Goal: Use online tool/utility: Utilize a website feature to perform a specific function

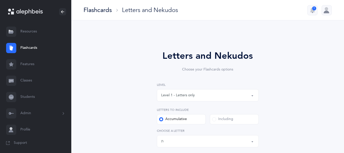
select select "27"
select select "single"
click at [183, 96] on div "Level 1 - Letters only" at bounding box center [178, 95] width 34 height 5
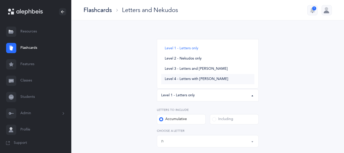
click at [195, 78] on span "Level 4 - Letters with [PERSON_NAME]" at bounding box center [196, 79] width 63 height 5
select select "4"
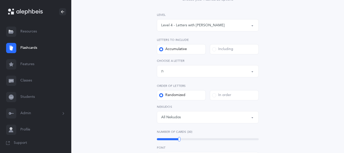
scroll to position [70, 0]
click at [214, 49] on span at bounding box center [214, 49] width 4 height 4
click at [0, 0] on input "Including" at bounding box center [0, 0] width 0 height 0
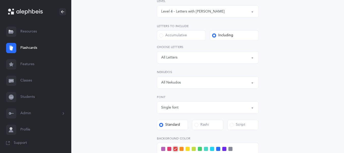
scroll to position [78, 0]
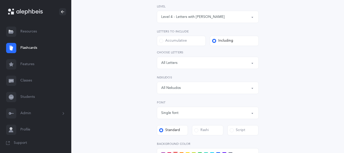
click at [183, 86] on div "All Nekudos" at bounding box center [207, 87] width 93 height 9
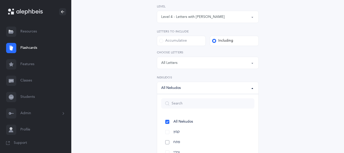
click at [175, 142] on span "פתח" at bounding box center [177, 142] width 7 height 5
select select "29"
click at [135, 125] on div "Letters and Nekudos Choose your Flashcards options Level 1 - Letters only Level…" at bounding box center [208, 102] width 232 height 292
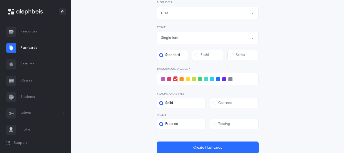
scroll to position [152, 0]
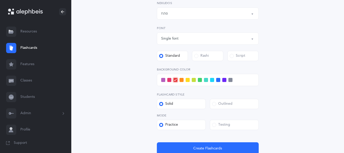
click at [200, 81] on span at bounding box center [200, 80] width 4 height 4
click at [0, 0] on input "checkbox" at bounding box center [0, 0] width 0 height 0
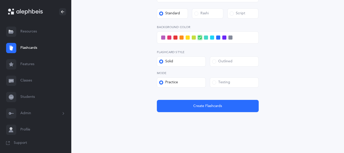
scroll to position [194, 0]
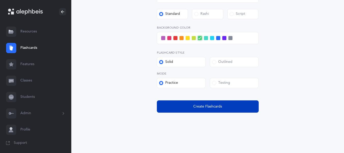
click at [203, 106] on span "Create Flashcards" at bounding box center [207, 106] width 29 height 5
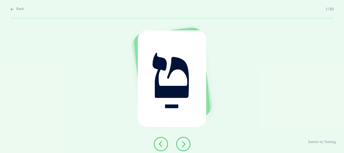
scroll to position [0, 0]
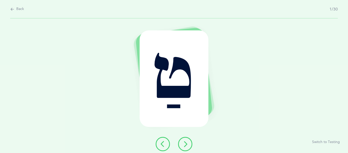
click at [20, 11] on span "Back" at bounding box center [20, 9] width 8 height 5
select select "4"
select select "29"
select select "single"
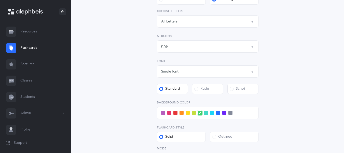
scroll to position [120, 0]
click at [206, 112] on span at bounding box center [206, 112] width 4 height 4
click at [0, 0] on input "checkbox" at bounding box center [0, 0] width 0 height 0
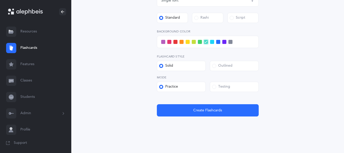
scroll to position [195, 0]
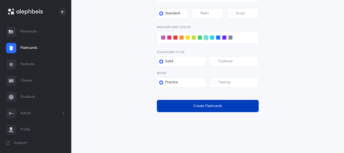
click at [205, 107] on span "Create Flashcards" at bounding box center [207, 105] width 29 height 5
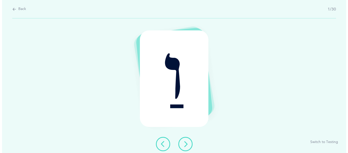
scroll to position [0, 0]
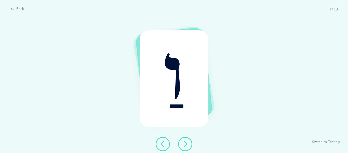
click at [180, 145] on button at bounding box center [185, 144] width 14 height 14
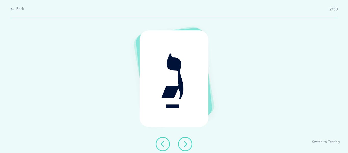
click at [185, 141] on icon at bounding box center [185, 144] width 6 height 6
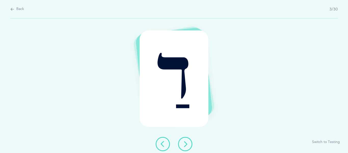
click at [185, 141] on icon at bounding box center [185, 144] width 6 height 6
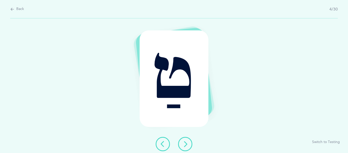
click at [185, 141] on icon at bounding box center [185, 144] width 6 height 6
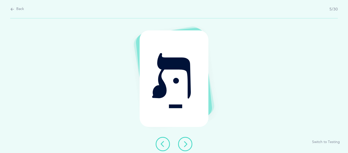
click at [185, 141] on icon at bounding box center [185, 144] width 6 height 6
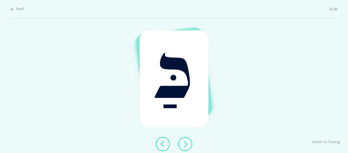
click at [185, 141] on icon at bounding box center [185, 144] width 6 height 6
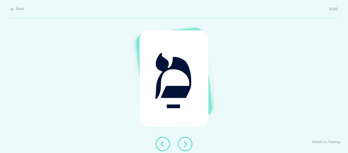
click at [185, 141] on icon at bounding box center [185, 144] width 6 height 6
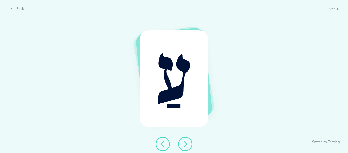
click at [185, 141] on icon at bounding box center [185, 144] width 6 height 6
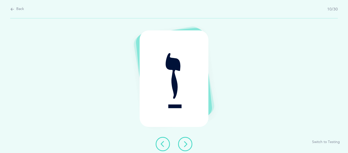
click at [185, 141] on icon at bounding box center [185, 144] width 6 height 6
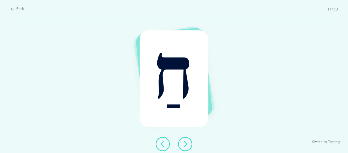
click at [185, 141] on icon at bounding box center [185, 144] width 6 height 6
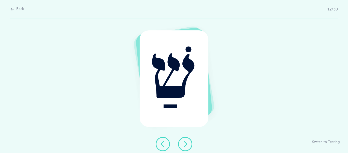
click at [185, 141] on icon at bounding box center [185, 144] width 6 height 6
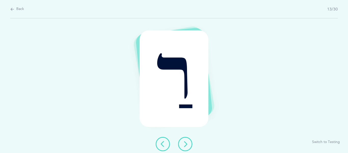
click at [185, 141] on icon at bounding box center [185, 144] width 6 height 6
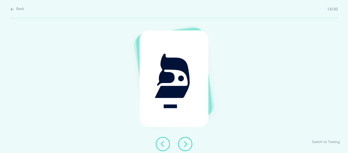
click at [185, 141] on icon at bounding box center [185, 144] width 6 height 6
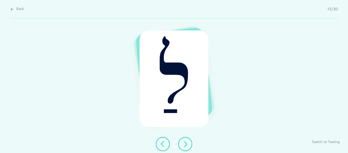
click at [184, 141] on icon at bounding box center [185, 144] width 6 height 6
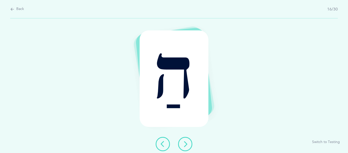
click at [184, 141] on icon at bounding box center [185, 144] width 6 height 6
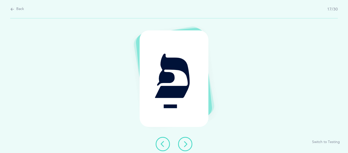
click at [184, 141] on icon at bounding box center [185, 144] width 6 height 6
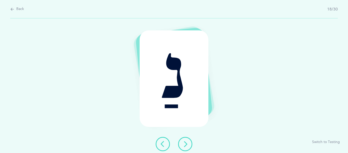
click at [184, 141] on icon at bounding box center [185, 144] width 6 height 6
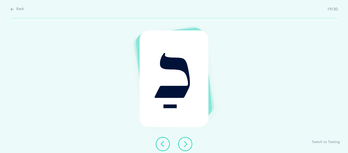
click at [184, 141] on icon at bounding box center [185, 144] width 6 height 6
